Goal: Task Accomplishment & Management: Use online tool/utility

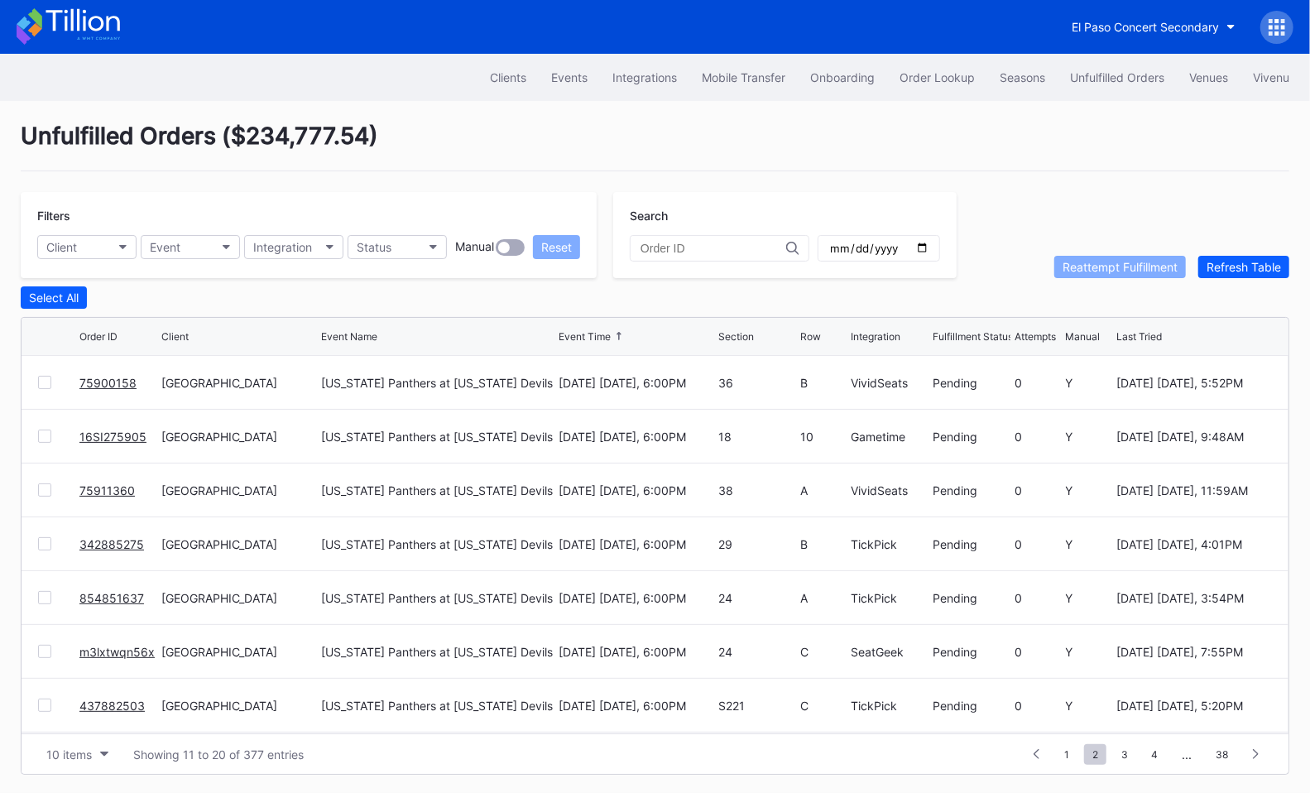
scroll to position [160, 0]
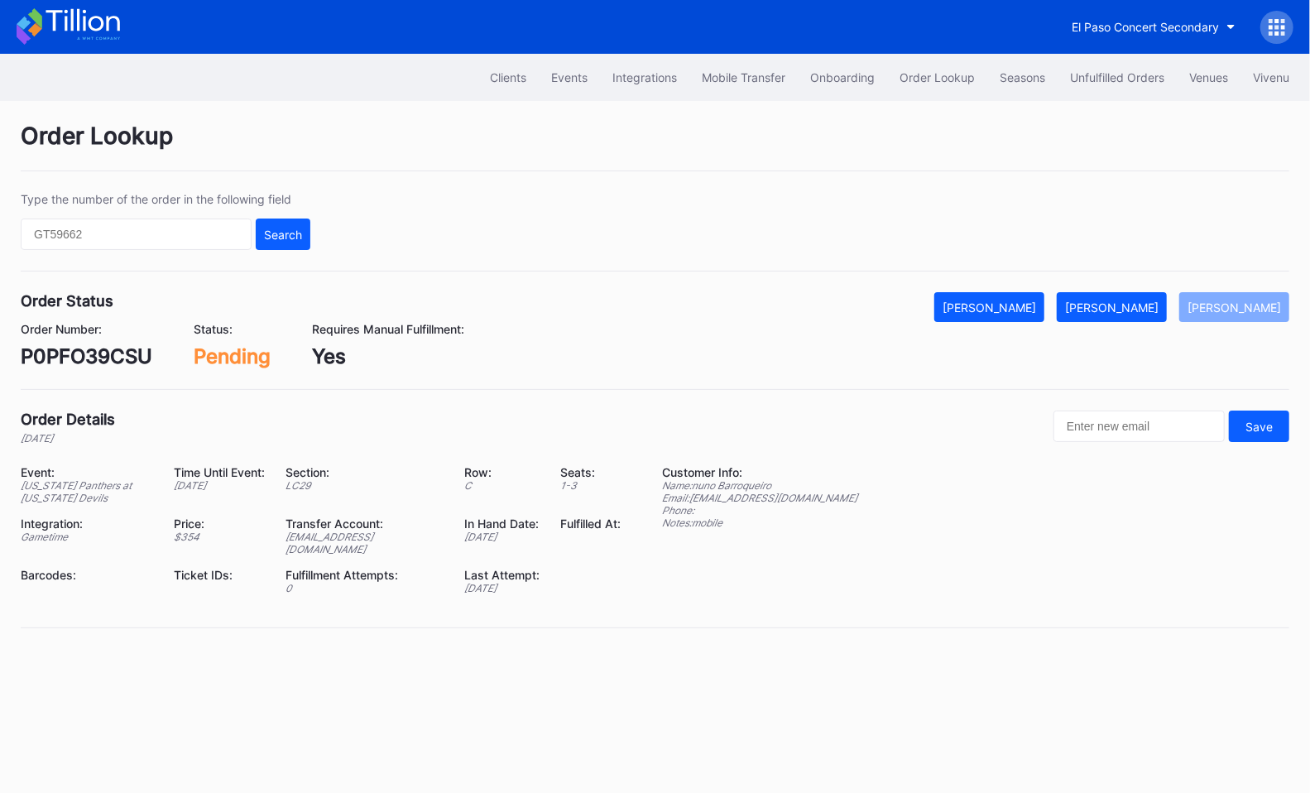
click at [119, 353] on div "P0PFO39CSU" at bounding box center [87, 356] width 132 height 24
copy div "P0PFO39CSU"
click at [1134, 300] on div "[PERSON_NAME]" at bounding box center [1112, 307] width 94 height 14
click at [79, 359] on div "VYZUQA0Q4V" at bounding box center [90, 356] width 138 height 24
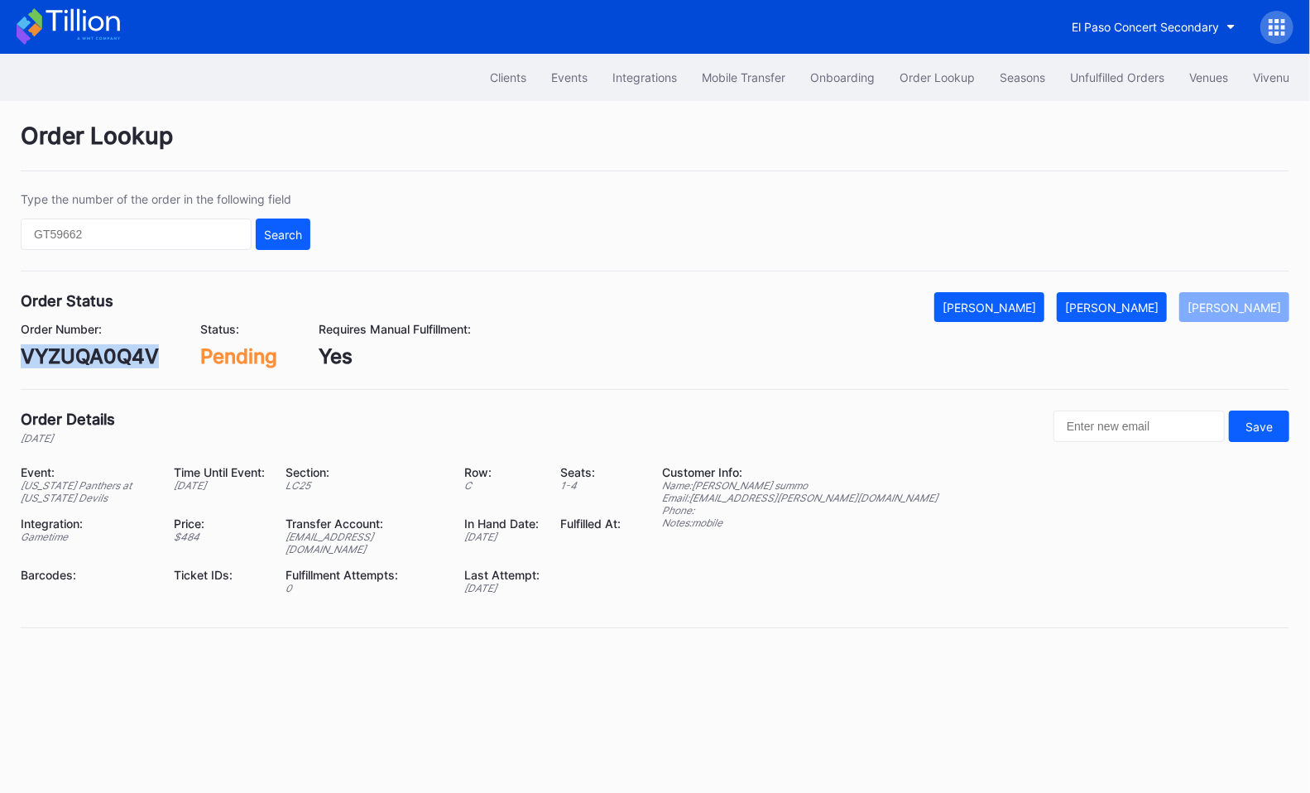
click at [79, 359] on div "VYZUQA0Q4V" at bounding box center [90, 356] width 138 height 24
copy div "VYZUQA0Q4V"
click at [1127, 322] on div "Order Number: VYZUQA0Q4V Status: Pending Requires Manual Fulfillment: Yes" at bounding box center [655, 345] width 1269 height 46
click at [1127, 306] on div "[PERSON_NAME]" at bounding box center [1112, 307] width 94 height 14
click at [94, 358] on div "HCBA7B59KL" at bounding box center [87, 356] width 132 height 24
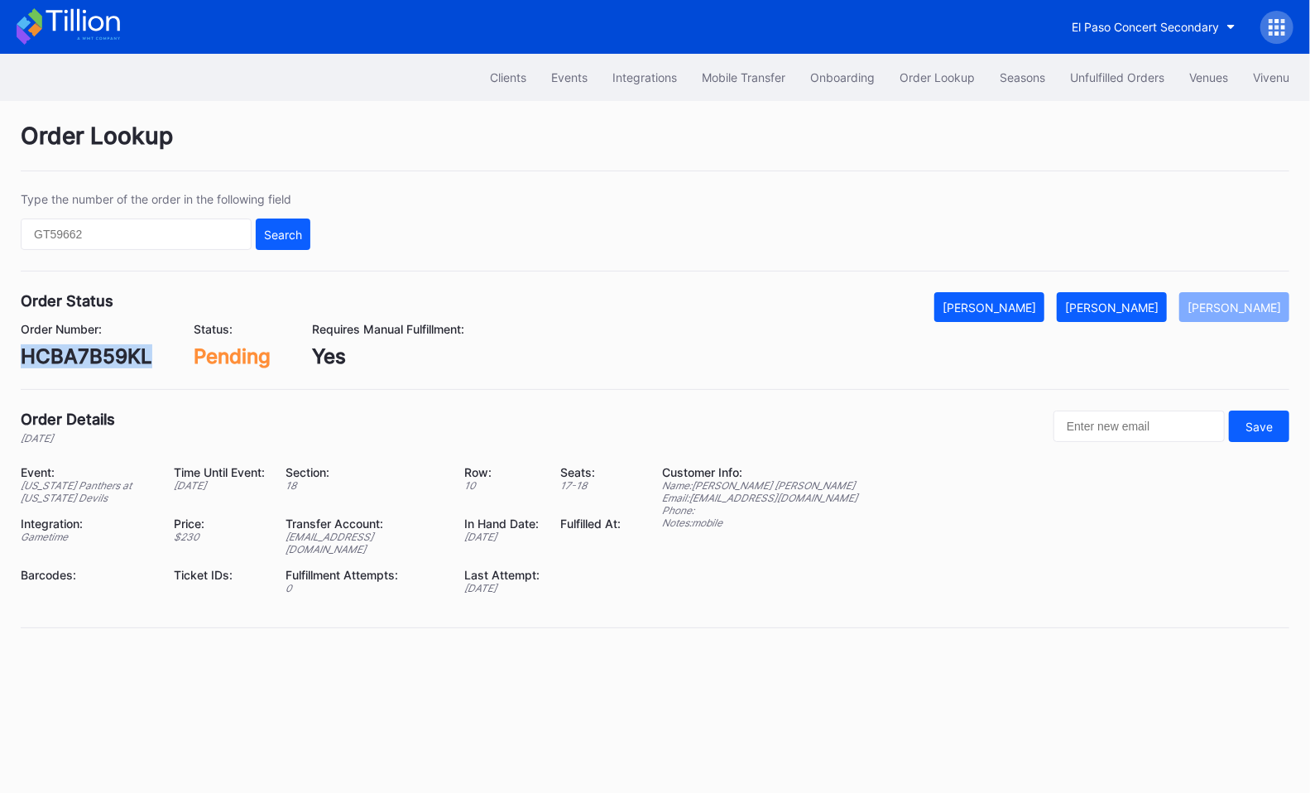
click at [94, 358] on div "HCBA7B59KL" at bounding box center [87, 356] width 132 height 24
click at [1159, 301] on div "[PERSON_NAME]" at bounding box center [1112, 307] width 94 height 14
click at [108, 353] on div "785886857" at bounding box center [76, 356] width 110 height 24
copy div "785886857"
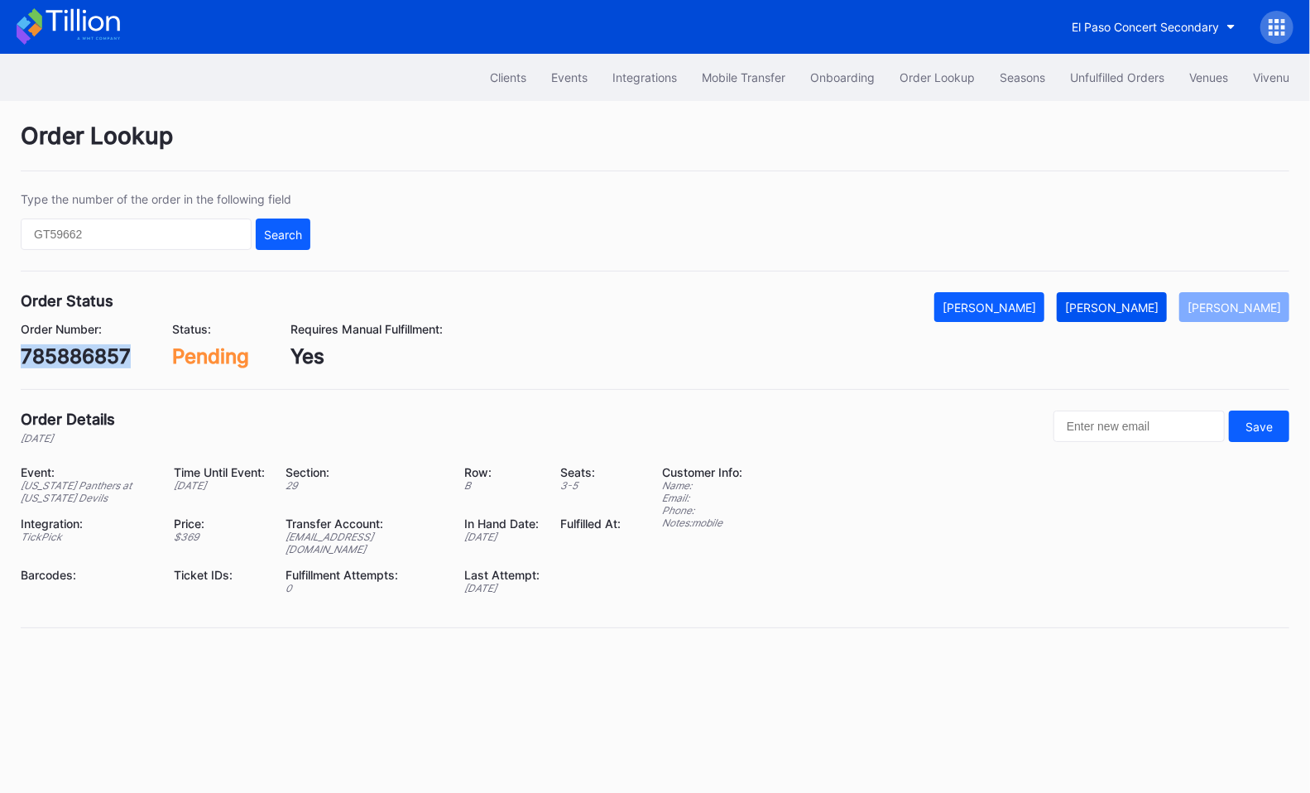
click at [1117, 311] on div "[PERSON_NAME]" at bounding box center [1112, 307] width 94 height 14
click at [80, 356] on div "75900158" at bounding box center [69, 356] width 97 height 24
copy div "75900158"
click at [1122, 315] on button "[PERSON_NAME]" at bounding box center [1112, 307] width 110 height 30
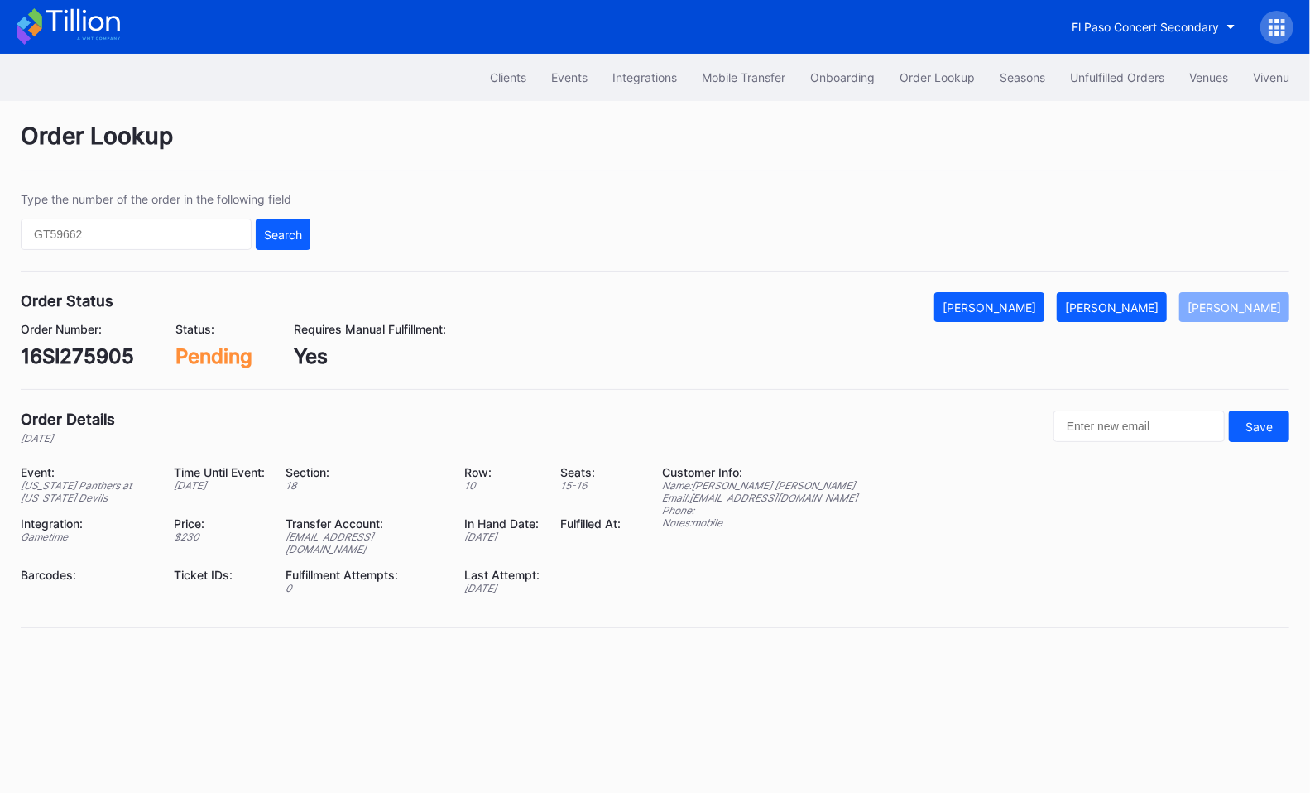
click at [98, 358] on div "16SI275905" at bounding box center [77, 356] width 113 height 24
copy div "16SI275905"
click at [1119, 313] on button "[PERSON_NAME]" at bounding box center [1112, 307] width 110 height 30
click at [66, 356] on div "75911360" at bounding box center [67, 356] width 93 height 24
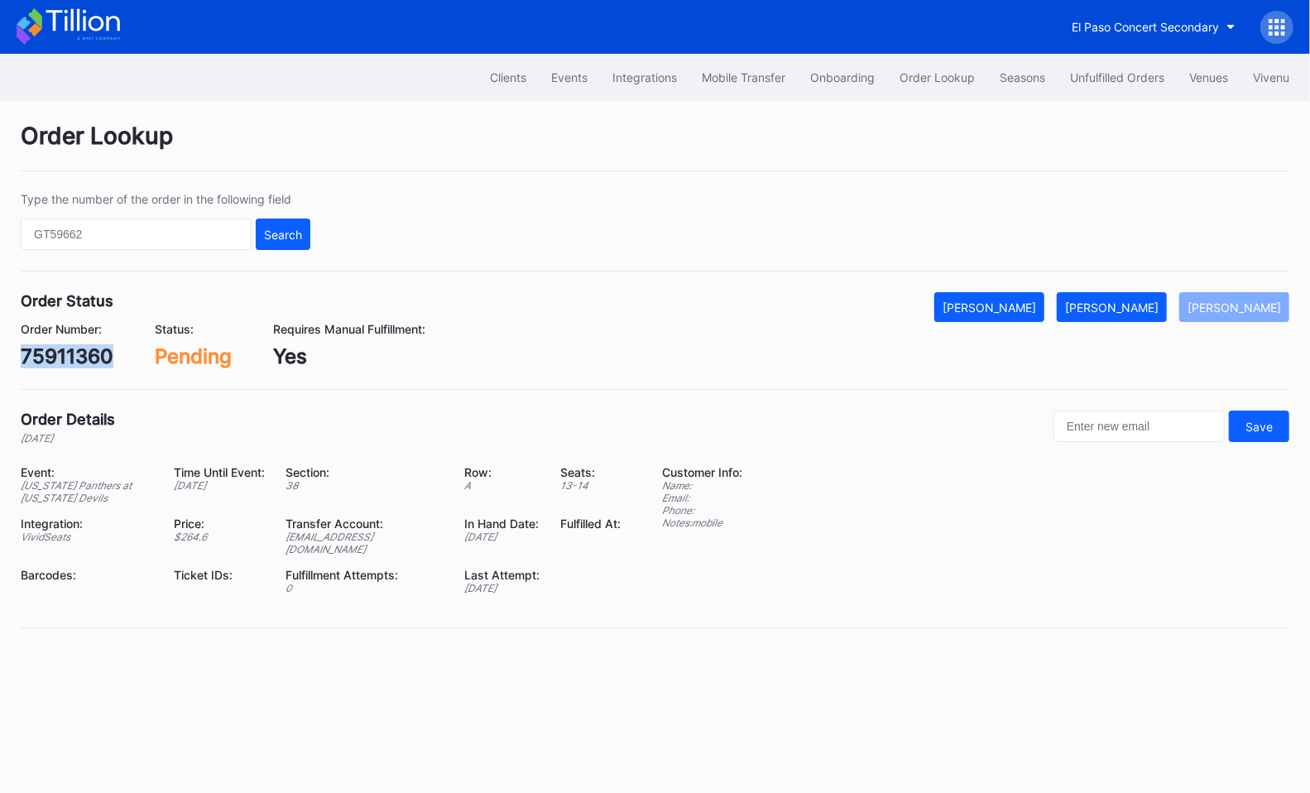
click at [66, 356] on div "75911360" at bounding box center [67, 356] width 93 height 24
copy div "75911360"
click at [1154, 304] on div "[PERSON_NAME]" at bounding box center [1112, 307] width 94 height 14
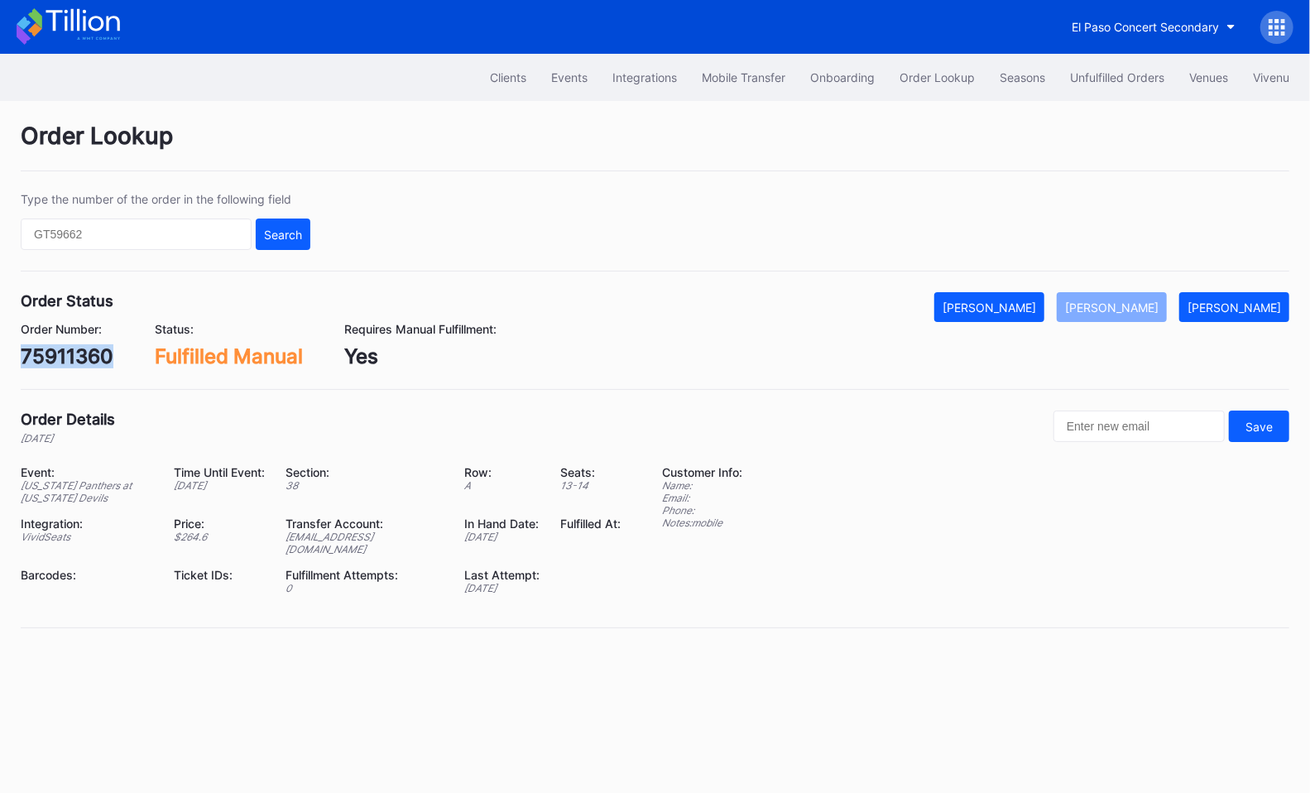
copy div "75911360"
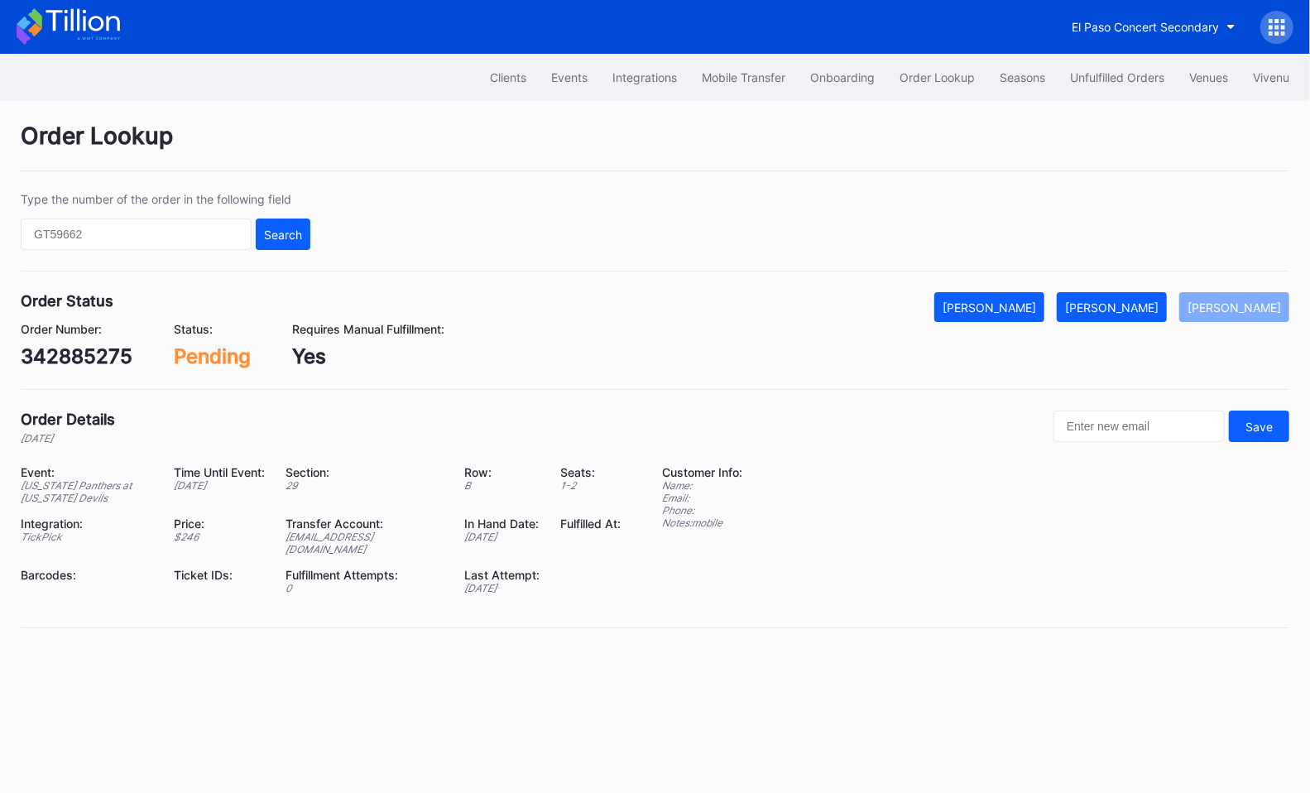
click at [58, 349] on div "342885275" at bounding box center [77, 356] width 112 height 24
copy div "342885275"
click at [1121, 307] on div "[PERSON_NAME]" at bounding box center [1112, 307] width 94 height 14
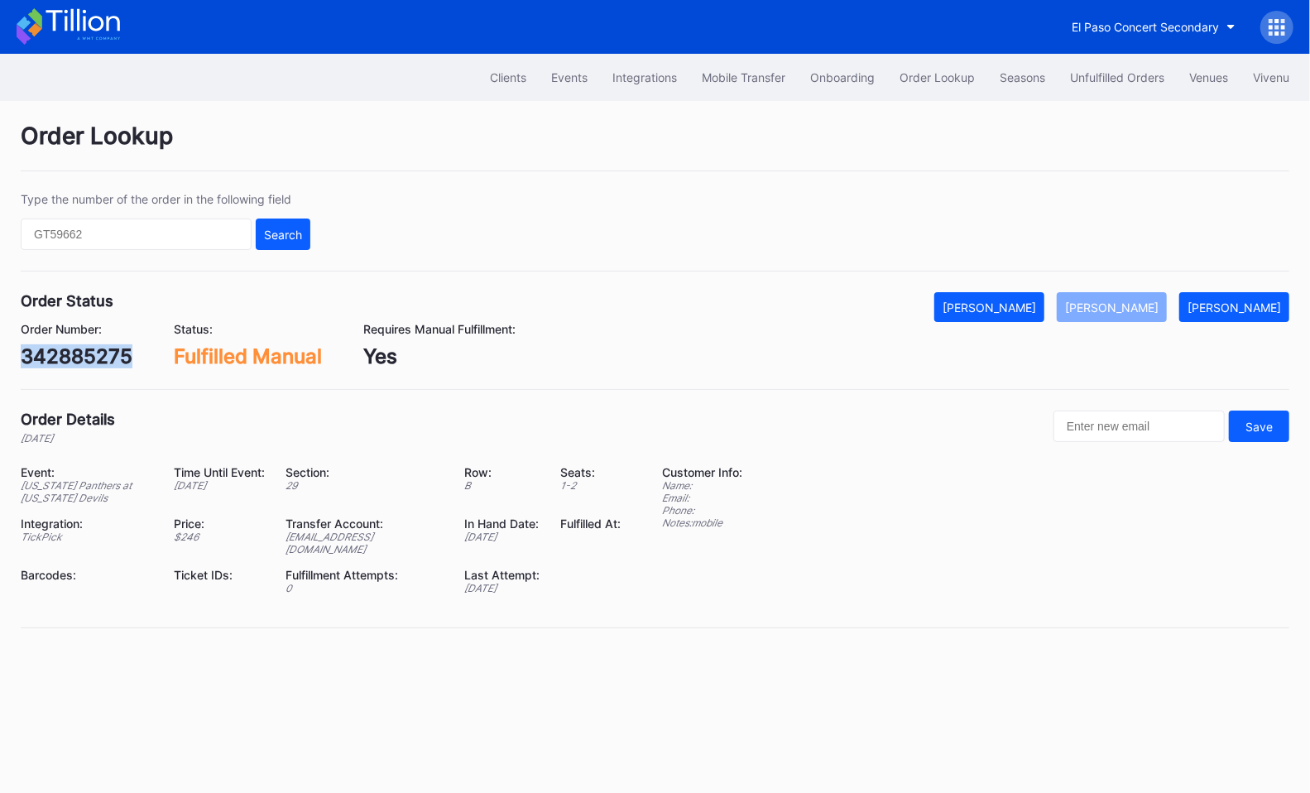
copy div "342885275"
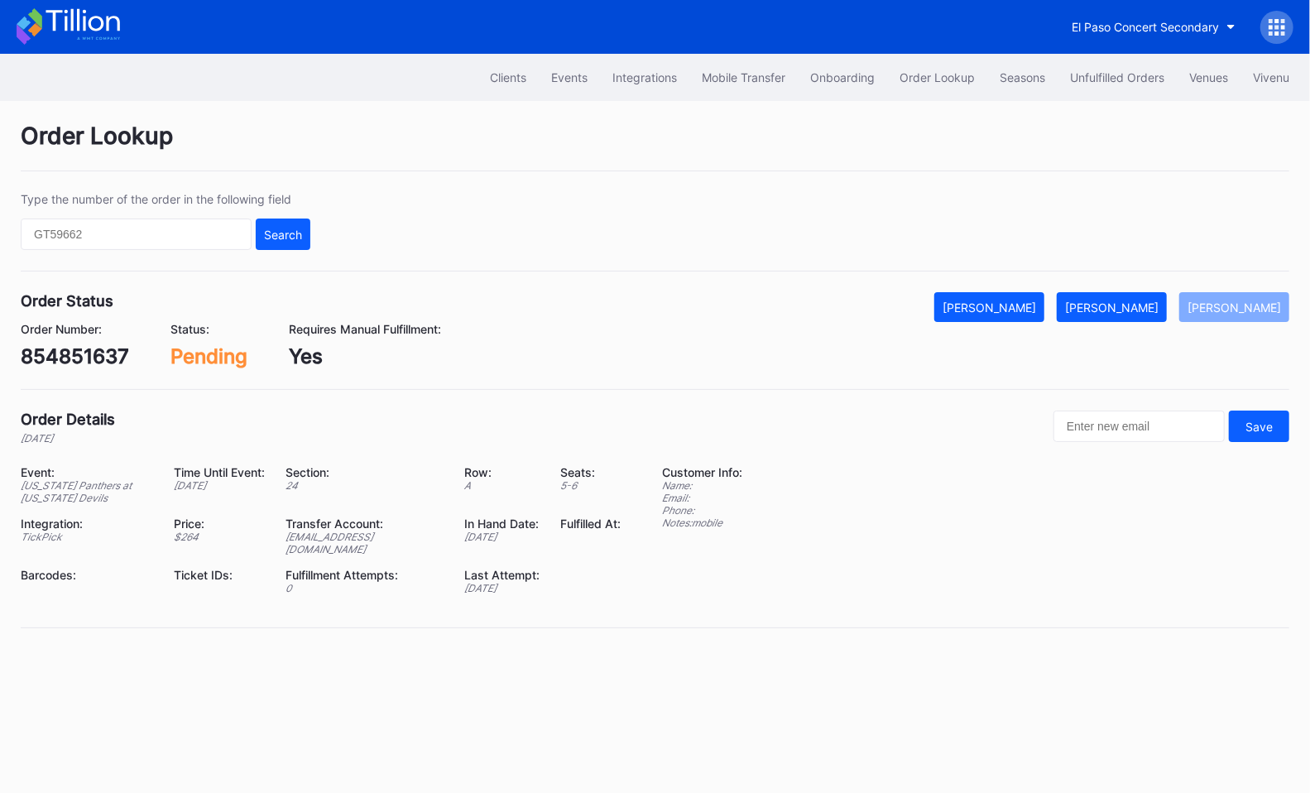
click at [83, 348] on div "854851637" at bounding box center [75, 356] width 108 height 24
copy div "854851637"
click at [1159, 303] on div "Mark Fulfilled" at bounding box center [1112, 307] width 94 height 14
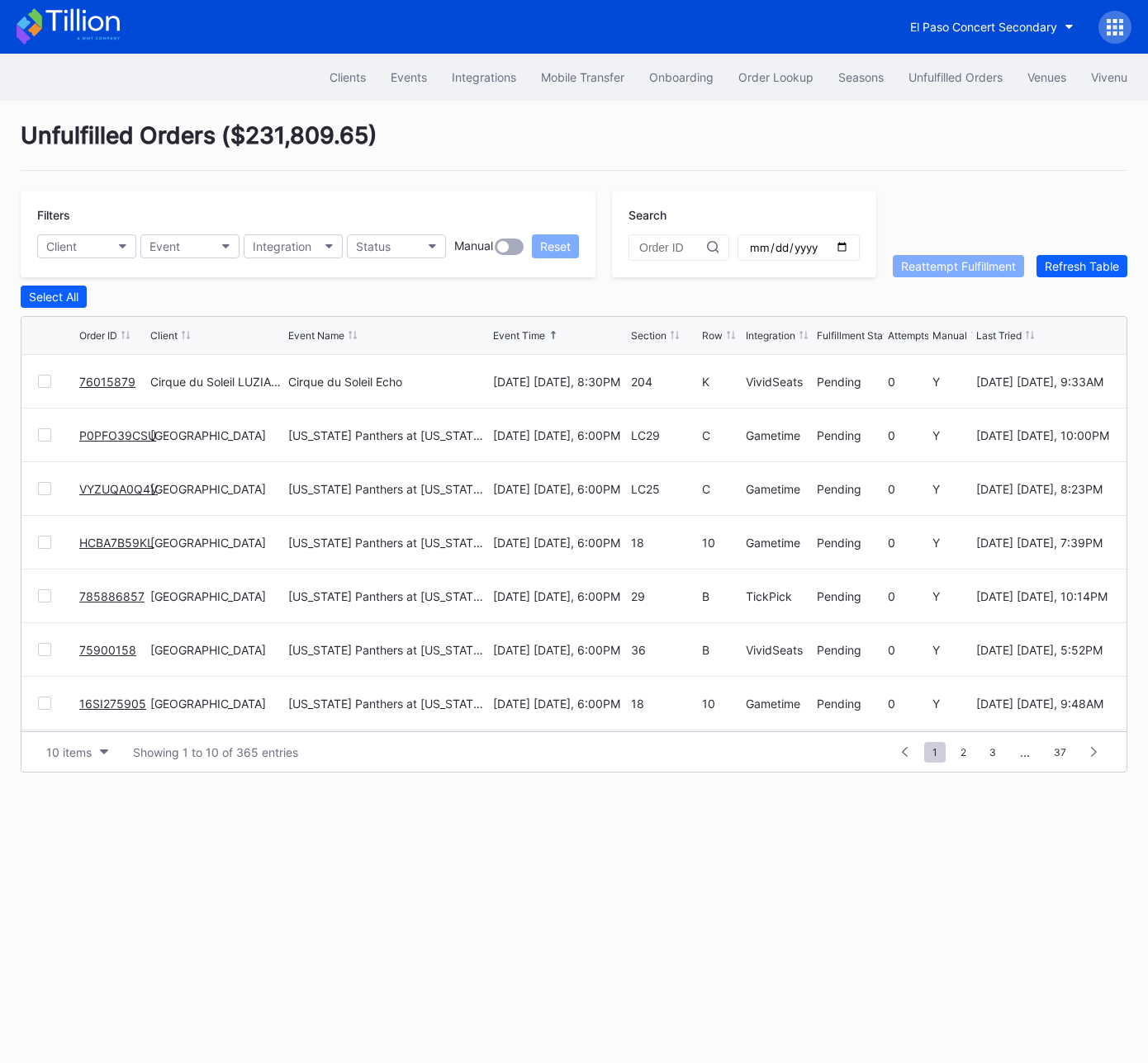
scroll to position [158, 0]
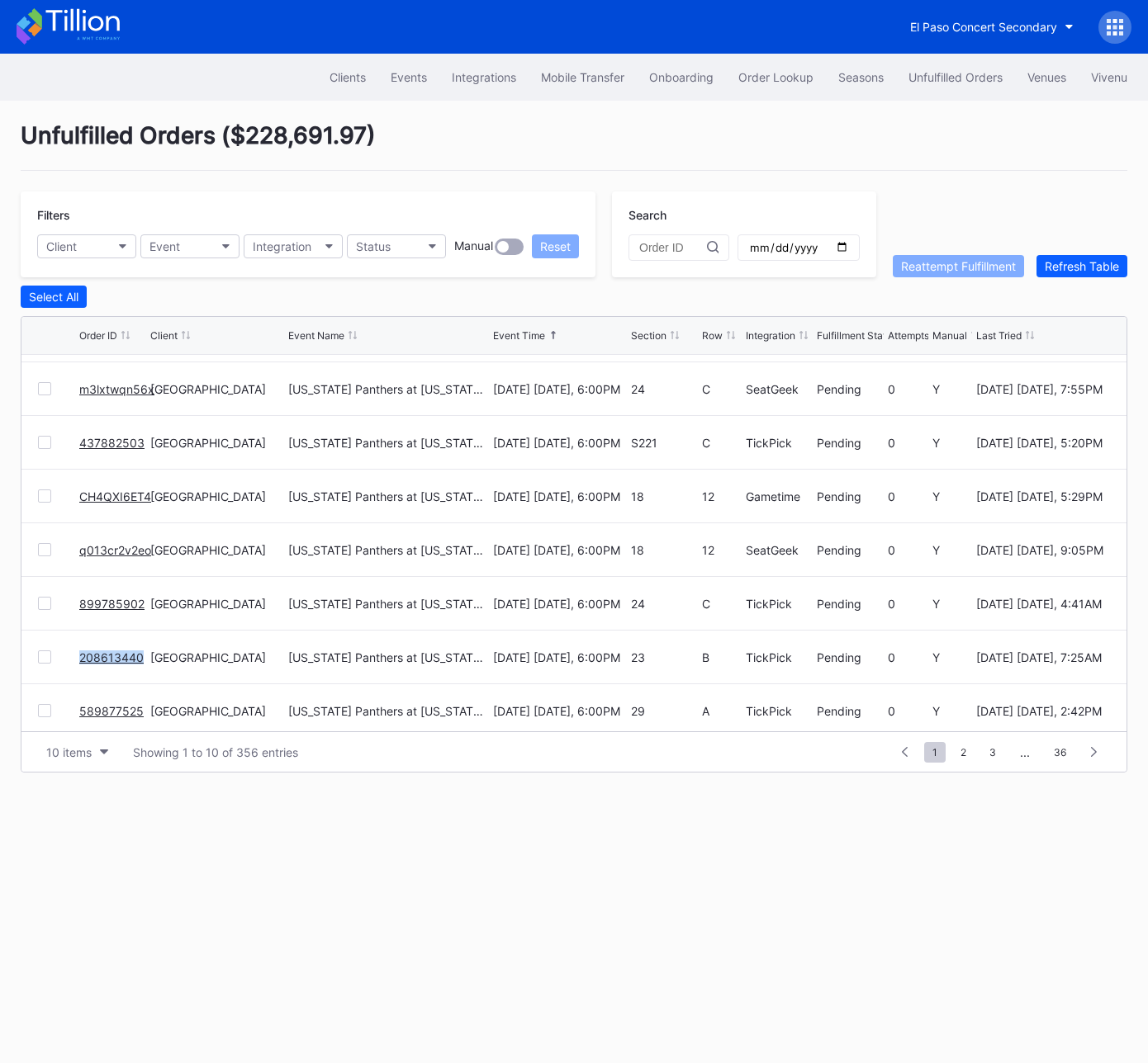
scroll to position [161, 0]
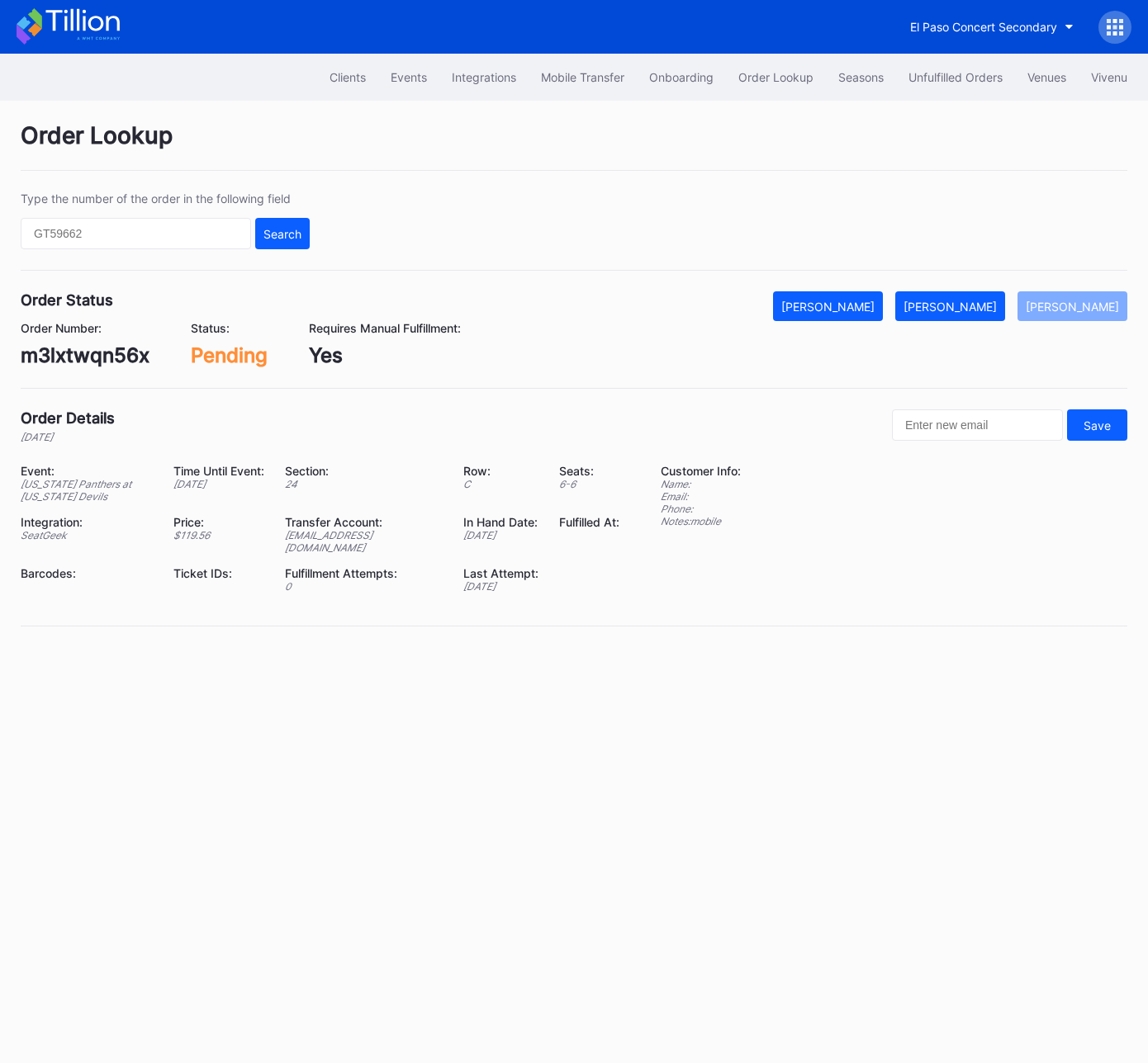
click at [105, 357] on div "m3lxtwqn56x" at bounding box center [85, 355] width 129 height 24
click at [104, 356] on div "m3lxtwqn56x" at bounding box center [85, 355] width 129 height 24
copy div "m3lxtwqn56x"
click at [970, 297] on button "Mark Fulfilled" at bounding box center [950, 306] width 110 height 30
click at [564, 213] on div "Type the number of the order in the following field Search" at bounding box center [574, 230] width 1106 height 79
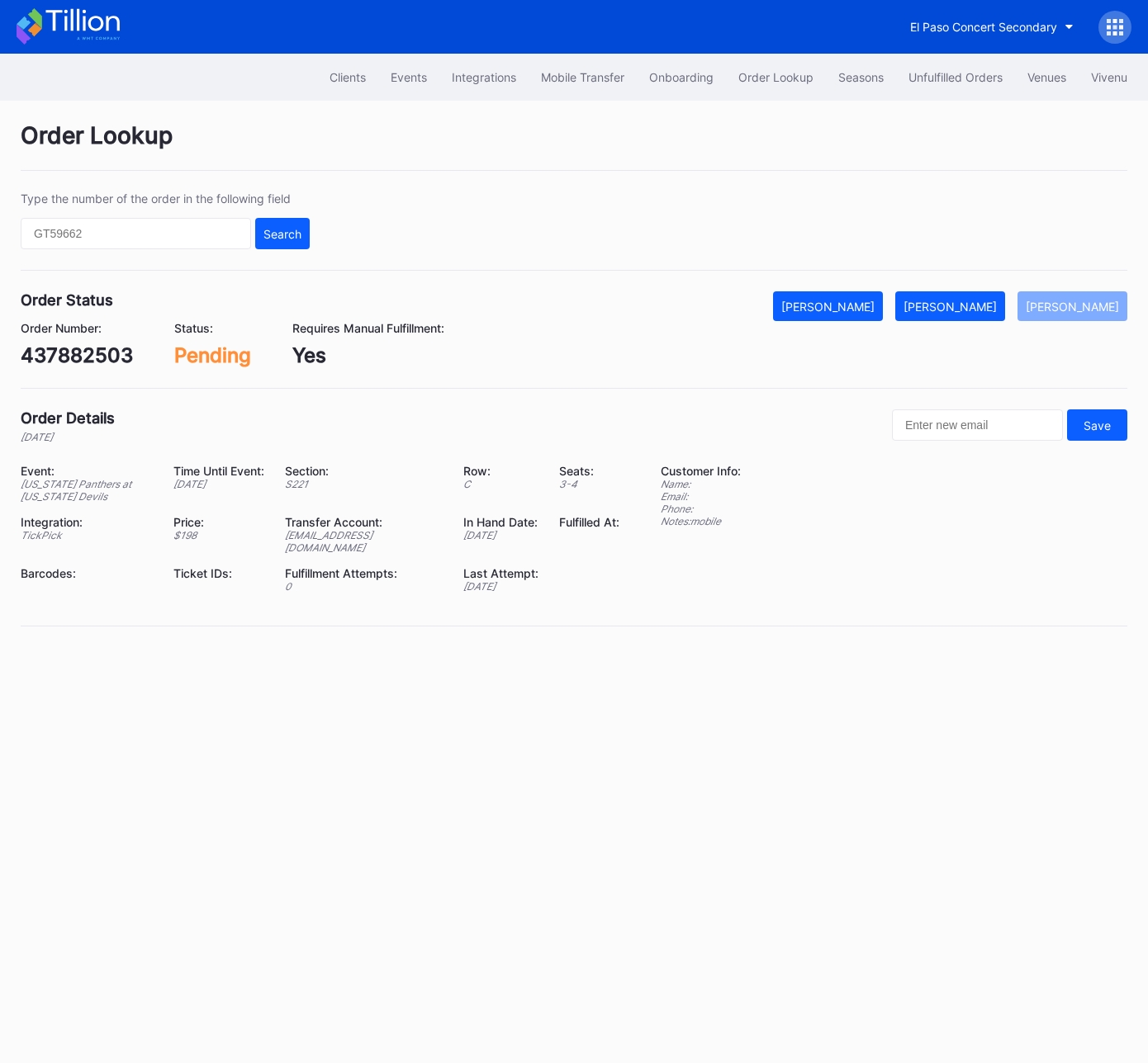
click at [81, 356] on div "437882503" at bounding box center [77, 355] width 113 height 24
copy div "437882503"
click at [996, 300] on div "[PERSON_NAME]" at bounding box center [951, 306] width 94 height 14
click at [80, 353] on div "CH4QXI6ET4" at bounding box center [83, 355] width 125 height 24
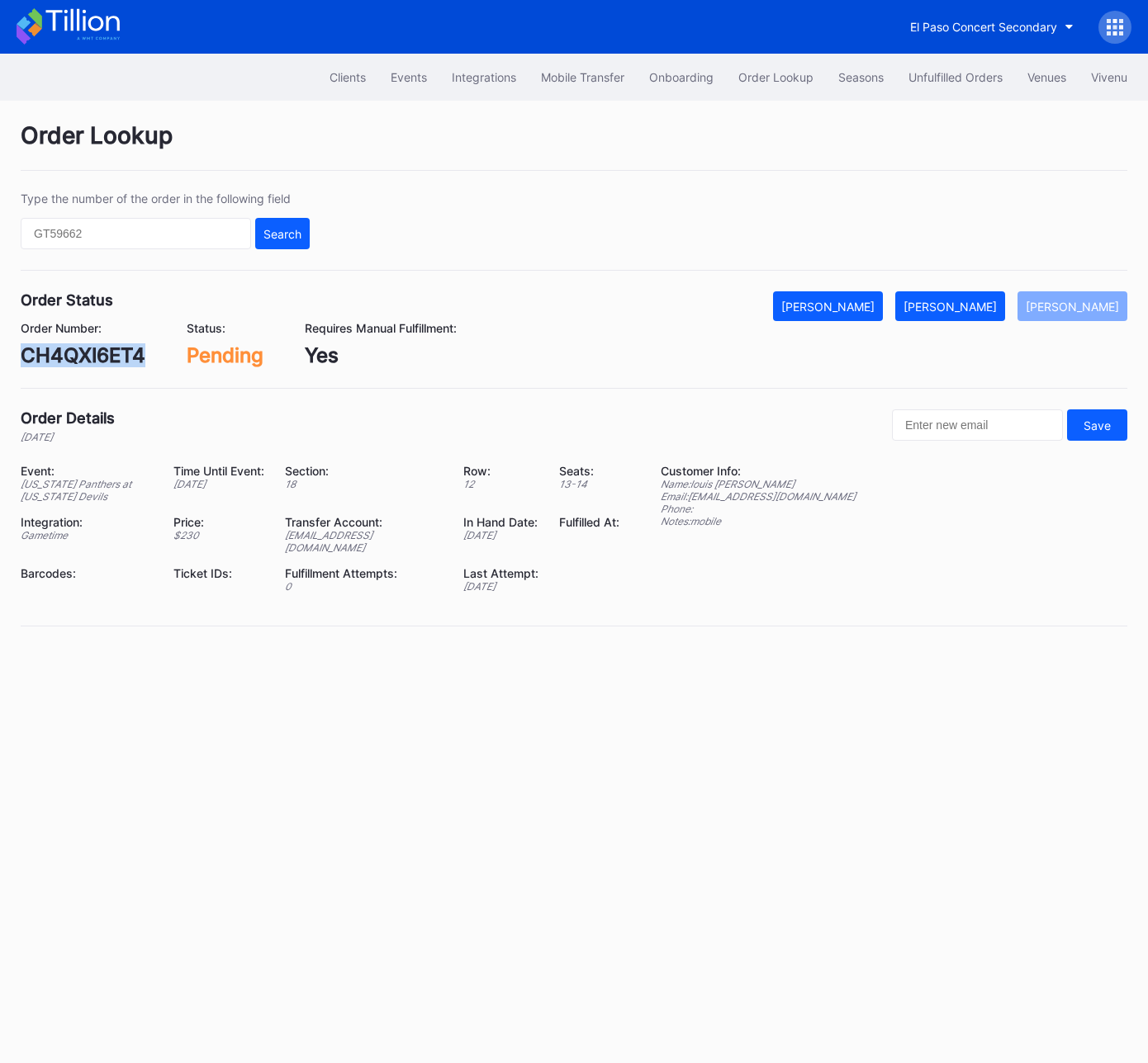
click at [80, 353] on div "CH4QXI6ET4" at bounding box center [83, 355] width 125 height 24
copy div "CH4QXI6ET4"
click at [965, 307] on div "[PERSON_NAME]" at bounding box center [951, 306] width 94 height 14
copy div "CH4QXI6ET4"
click at [974, 299] on div "[PERSON_NAME]" at bounding box center [951, 306] width 94 height 14
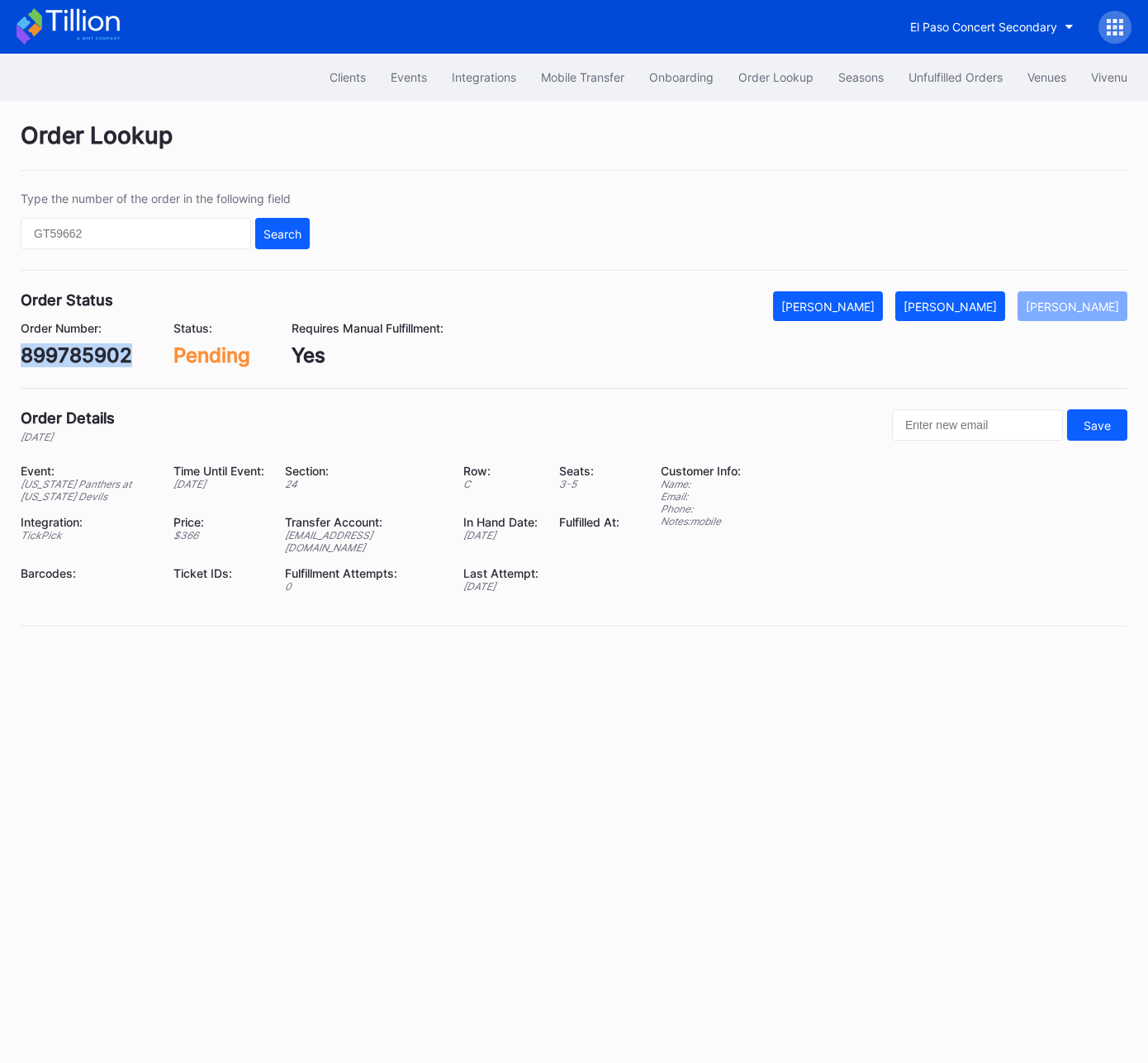
drag, startPoint x: 984, startPoint y: 308, endPoint x: 1120, endPoint y: 239, distance: 152.5
click at [984, 308] on div "[PERSON_NAME]" at bounding box center [951, 306] width 94 height 14
click at [995, 303] on div "[PERSON_NAME]" at bounding box center [951, 306] width 94 height 14
click at [88, 359] on div "589877525" at bounding box center [76, 355] width 110 height 24
click at [87, 359] on div "589877525" at bounding box center [76, 355] width 110 height 24
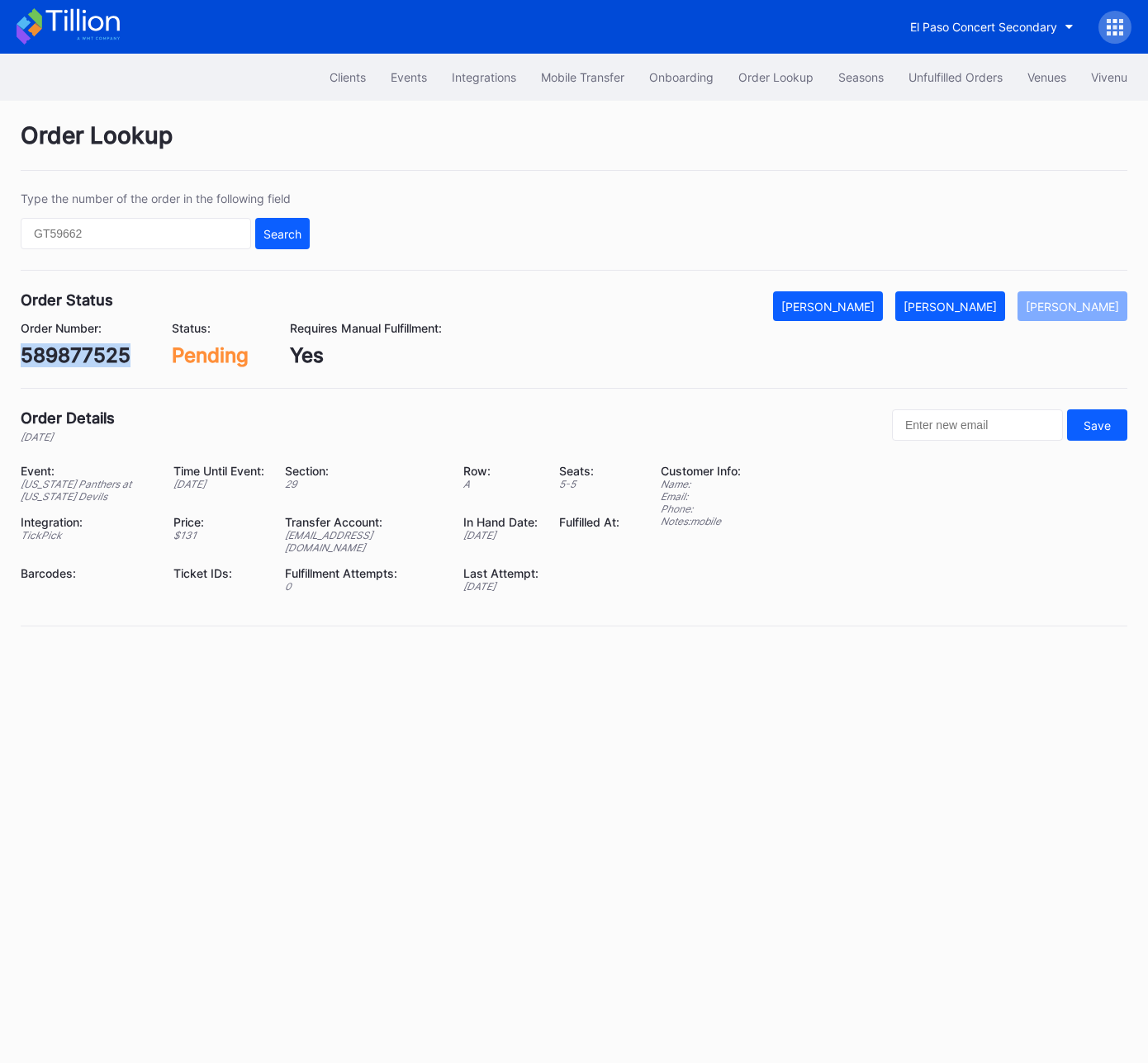
copy div "589877525"
click at [966, 302] on div "Mark Fulfilled" at bounding box center [951, 306] width 94 height 14
click at [967, 300] on div "[PERSON_NAME]" at bounding box center [951, 306] width 94 height 14
click at [982, 306] on div "[PERSON_NAME]" at bounding box center [951, 306] width 94 height 14
click at [65, 352] on div "402616517" at bounding box center [74, 355] width 106 height 24
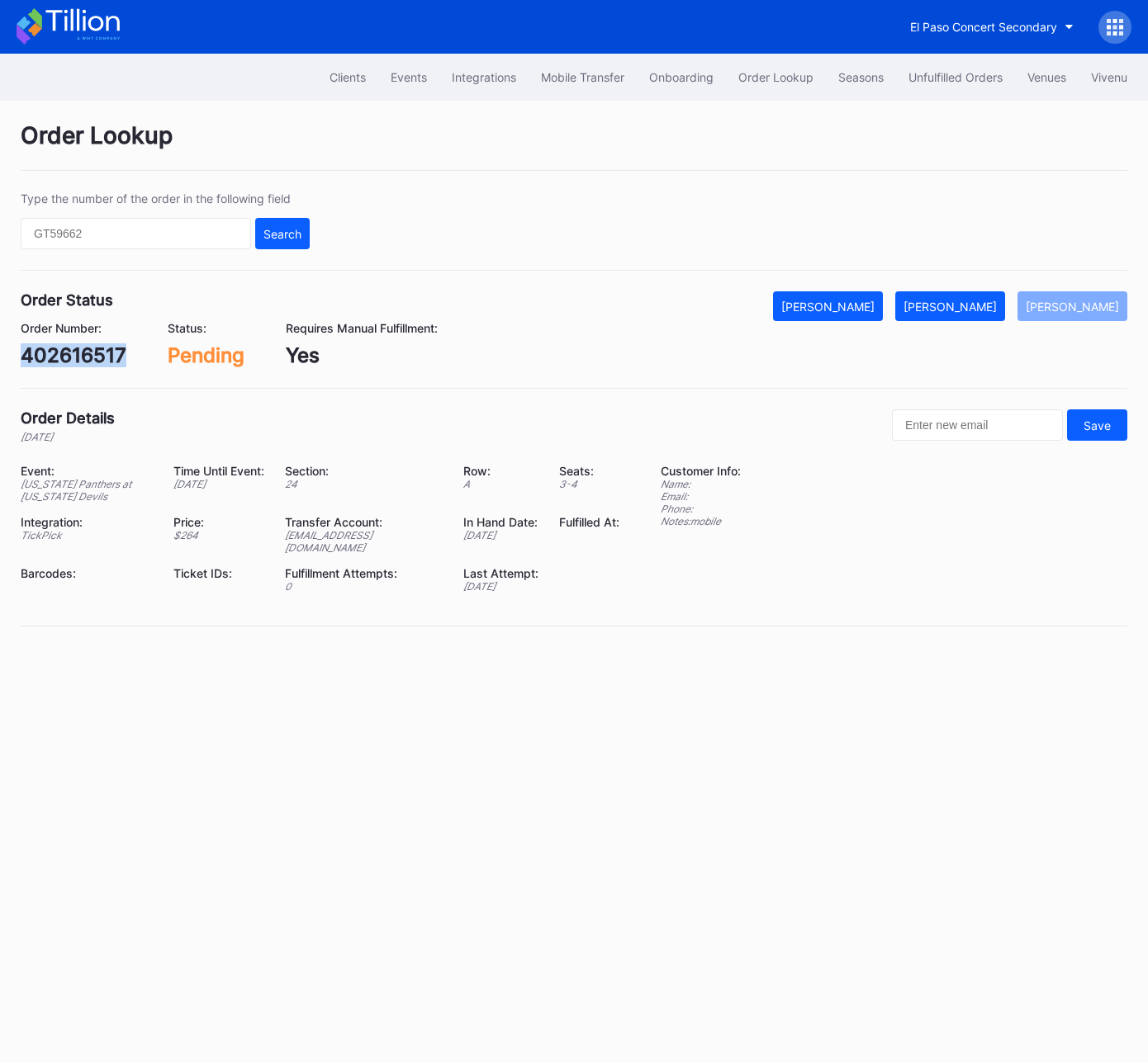
drag, startPoint x: 65, startPoint y: 352, endPoint x: 424, endPoint y: 373, distance: 359.6
click at [65, 352] on div "402616517" at bounding box center [74, 355] width 106 height 24
copy div "402616517"
click at [979, 309] on div "Mark Fulfilled" at bounding box center [951, 306] width 94 height 14
copy div "402616517"
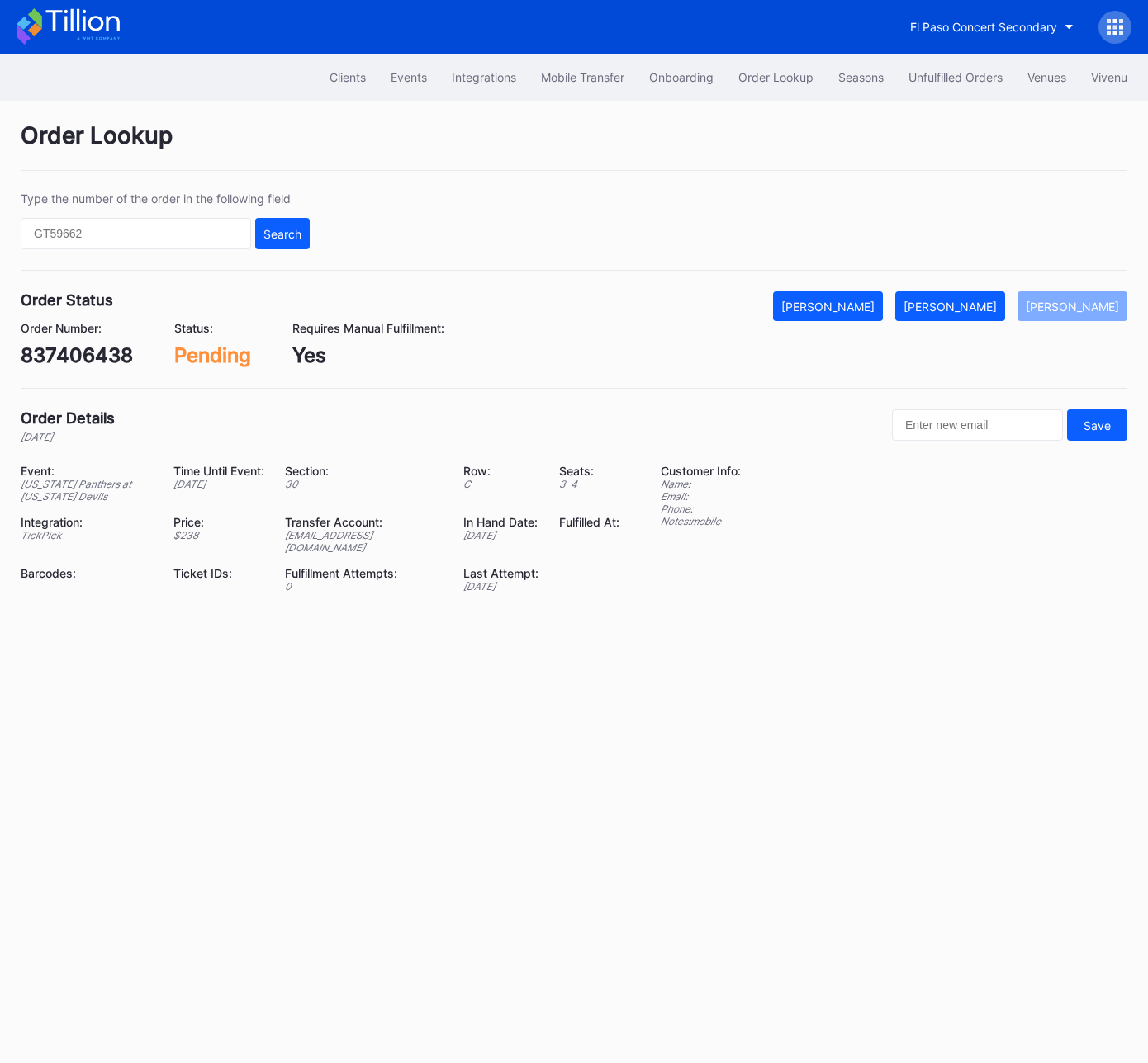
click at [83, 348] on div "837406438" at bounding box center [77, 355] width 113 height 24
copy div "837406438"
click at [1000, 291] on button "[PERSON_NAME]" at bounding box center [950, 306] width 110 height 30
click at [97, 362] on div "960811860" at bounding box center [74, 355] width 107 height 24
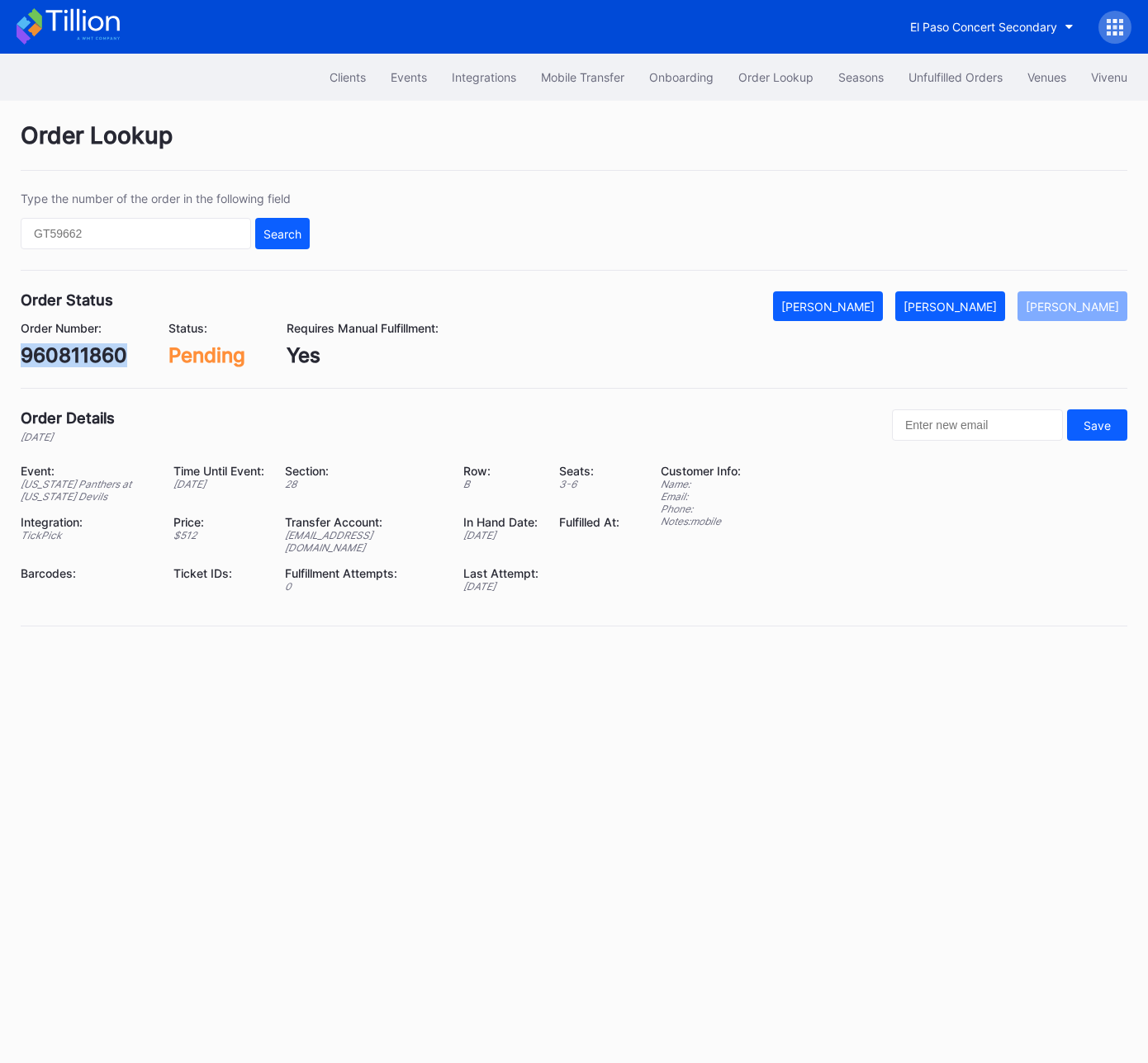
click at [97, 362] on div "960811860" at bounding box center [74, 355] width 107 height 24
copy div "960811860"
click at [975, 303] on div "Mark Fulfilled" at bounding box center [951, 306] width 94 height 14
